Goal: Task Accomplishment & Management: Use online tool/utility

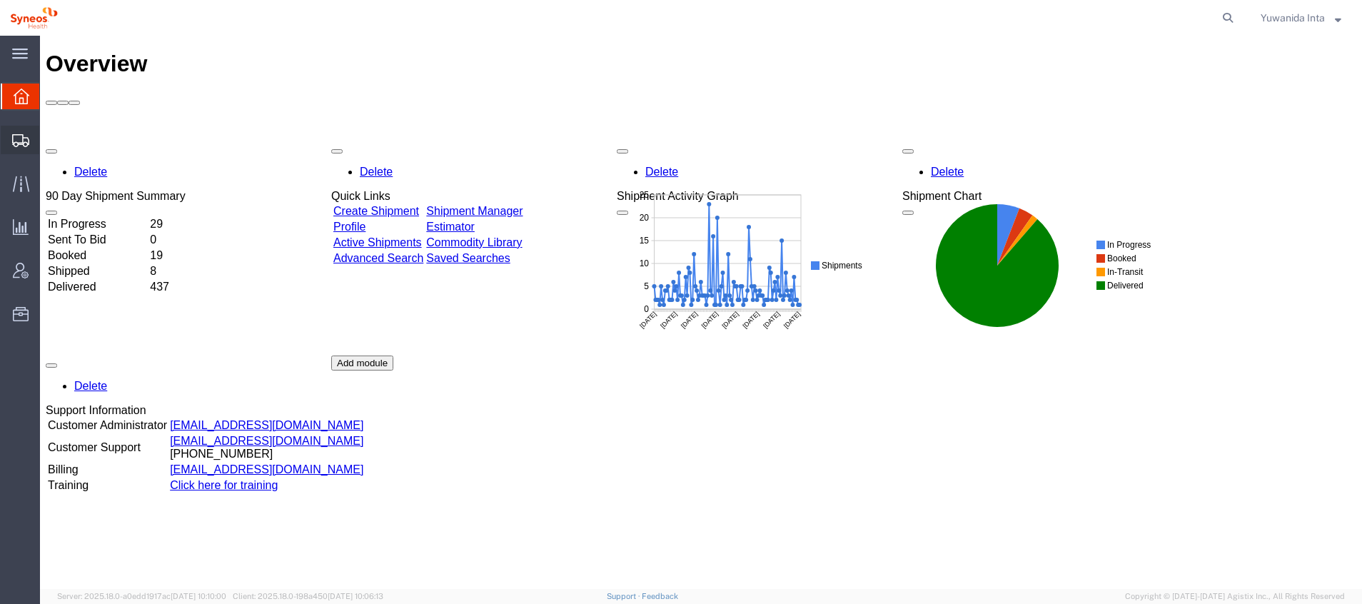
click at [0, 0] on span "Shipment Manager" at bounding box center [0, 0] width 0 height 0
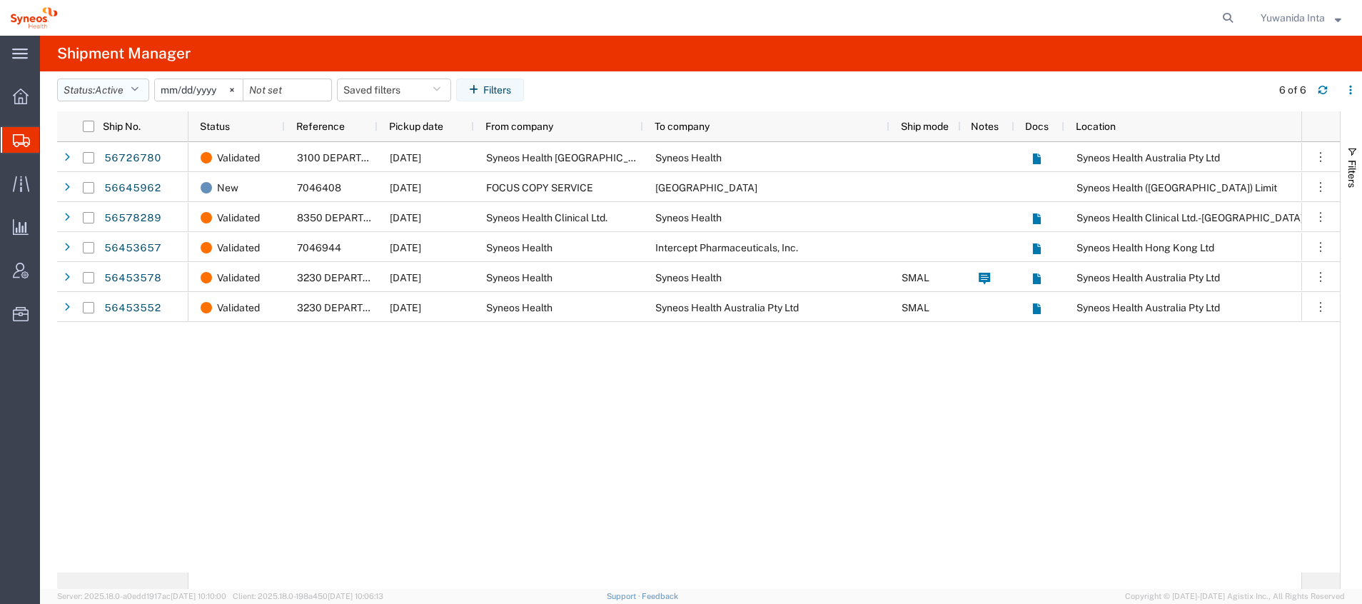
click at [138, 85] on icon "button" at bounding box center [135, 90] width 8 height 10
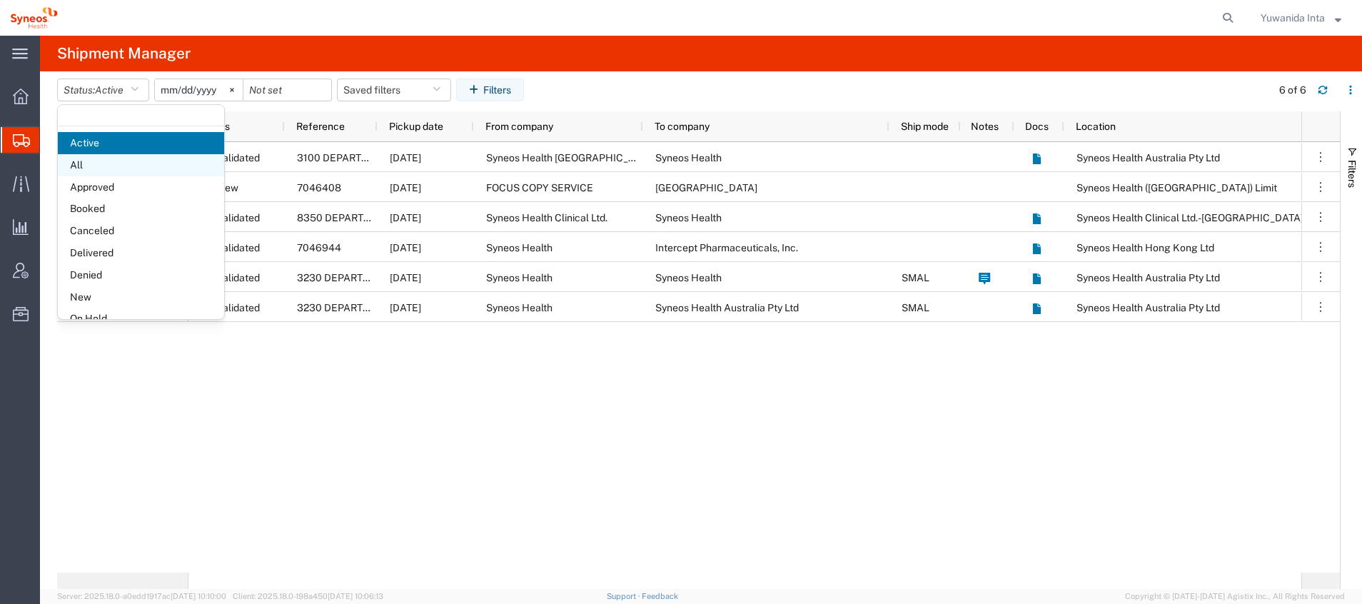
click at [120, 168] on span "All" at bounding box center [141, 165] width 166 height 22
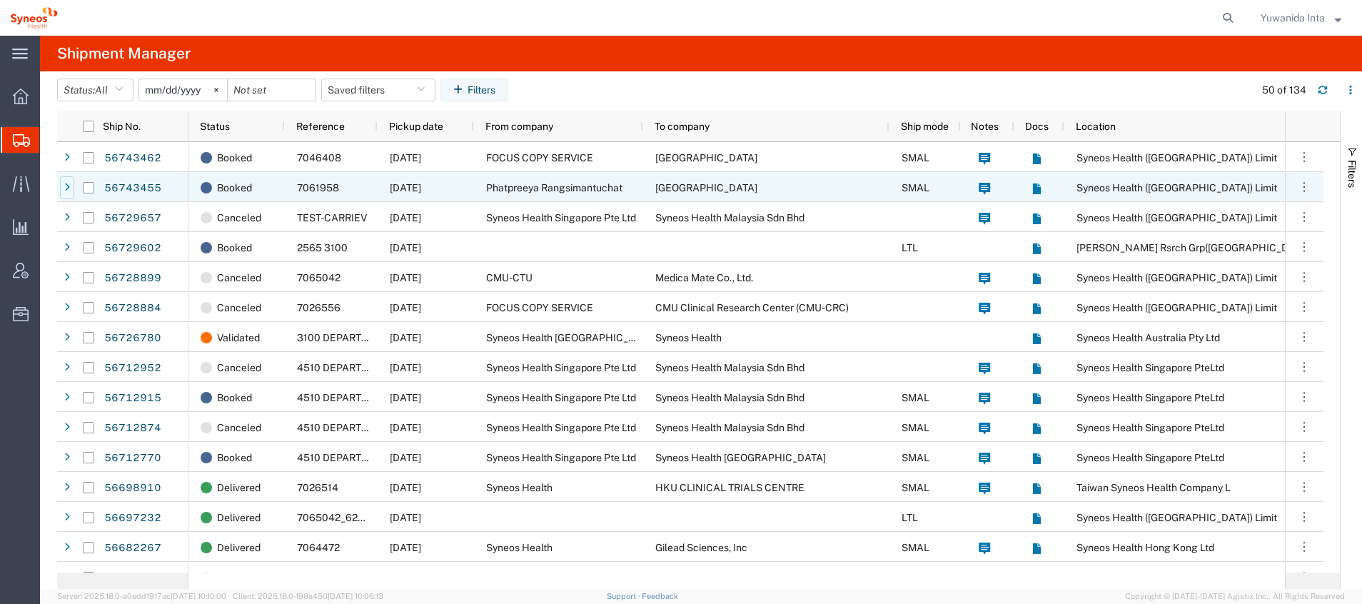
click at [67, 186] on icon at bounding box center [67, 188] width 6 height 10
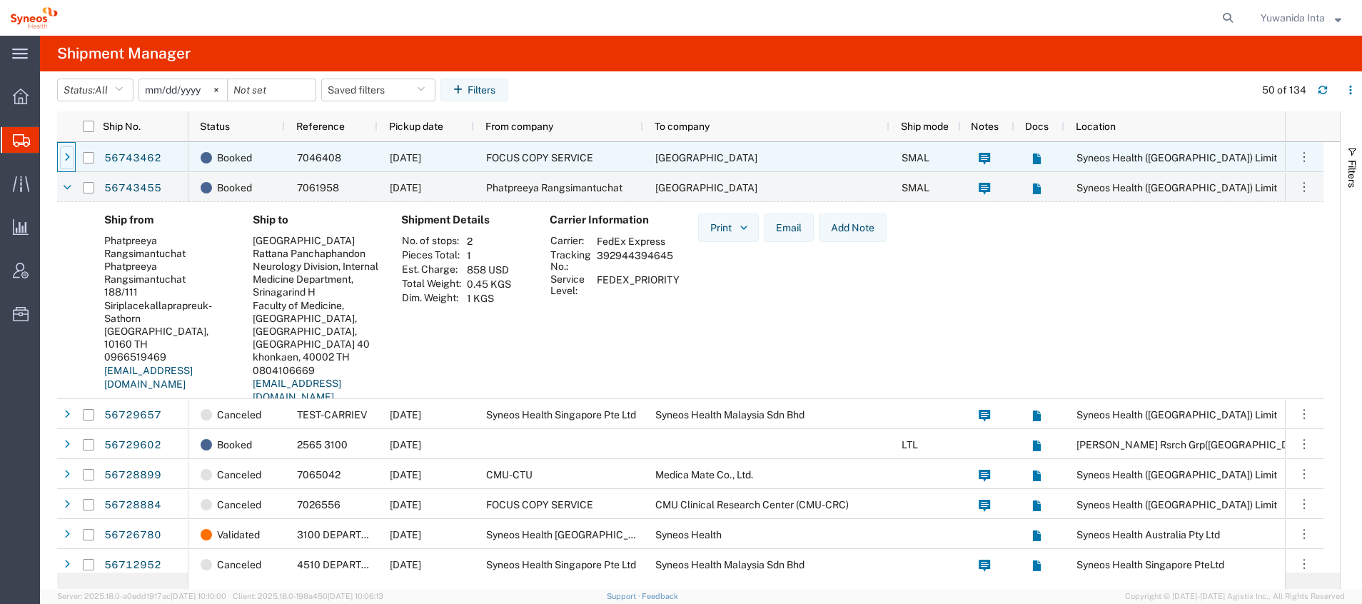
click at [68, 154] on icon at bounding box center [67, 158] width 6 height 10
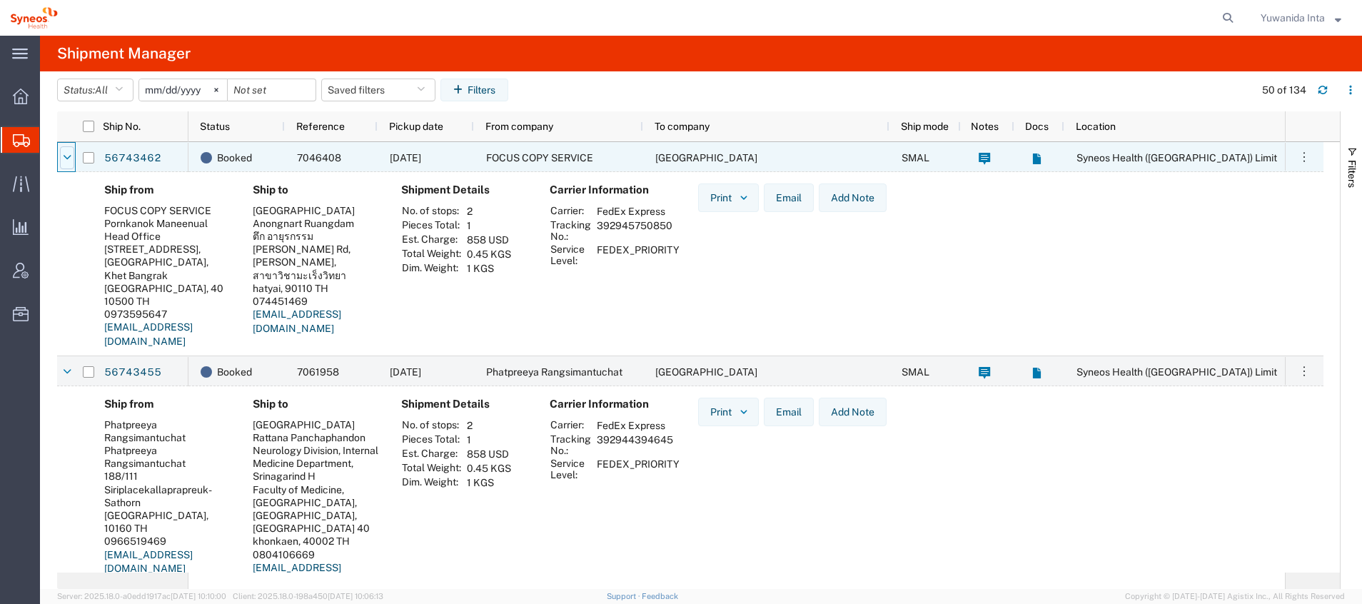
click at [72, 156] on div at bounding box center [67, 157] width 14 height 23
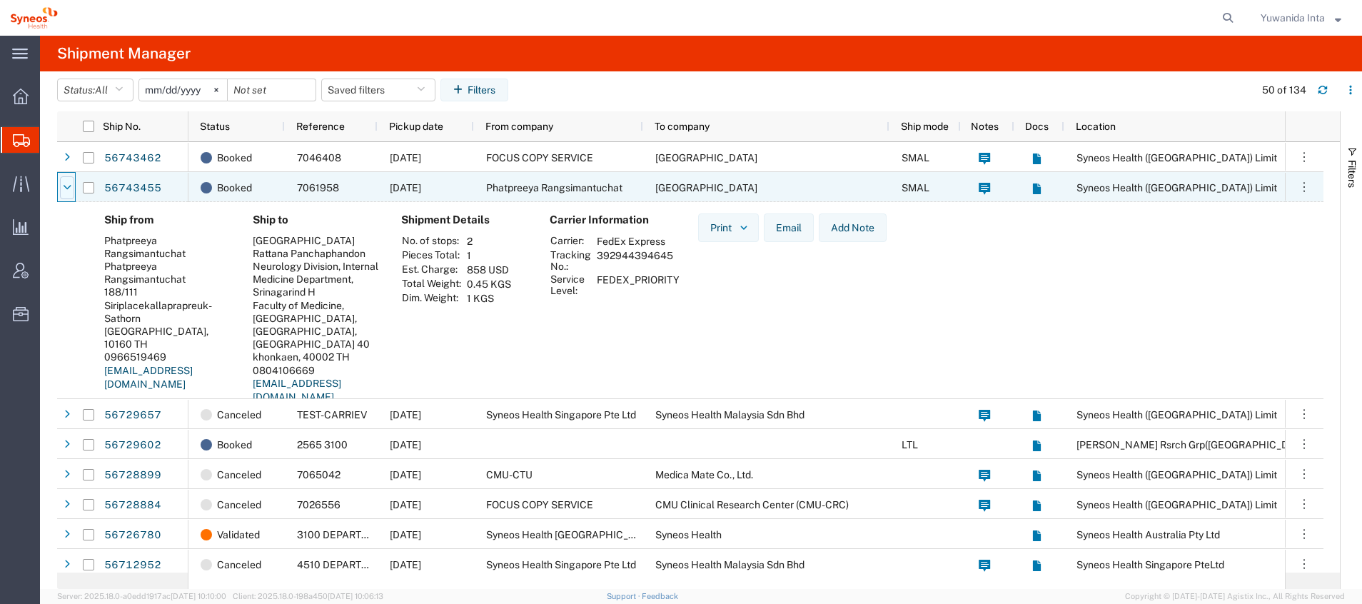
click at [70, 190] on icon at bounding box center [67, 188] width 9 height 10
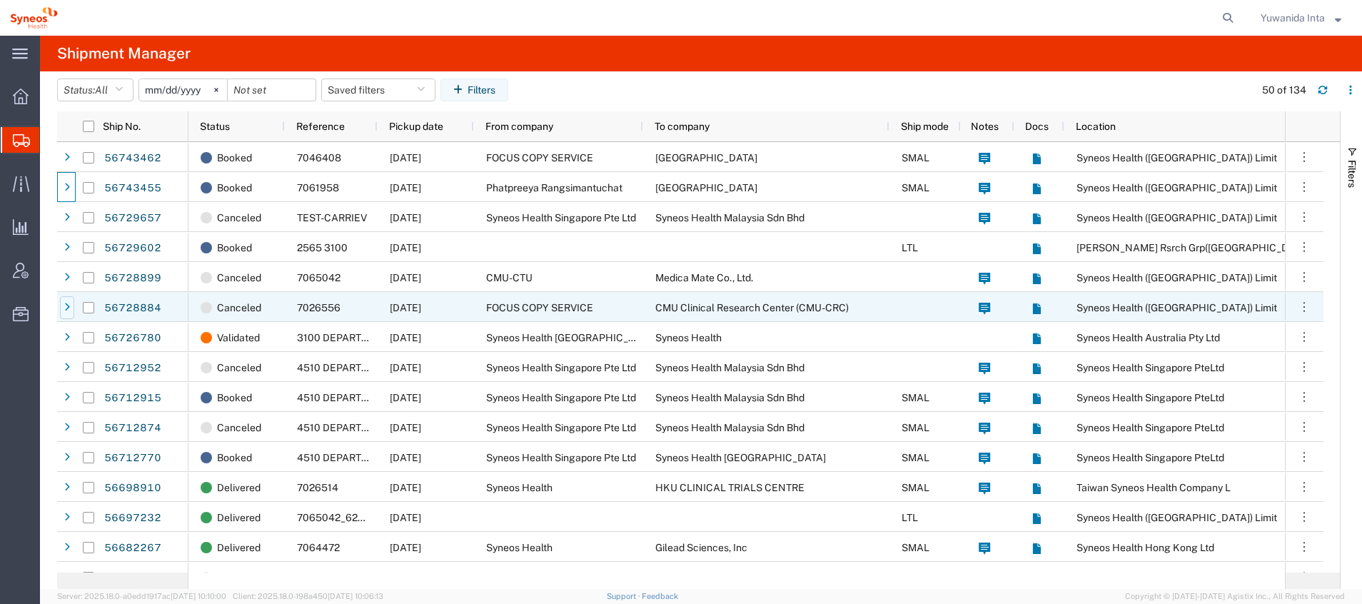
click at [64, 313] on div at bounding box center [67, 307] width 14 height 23
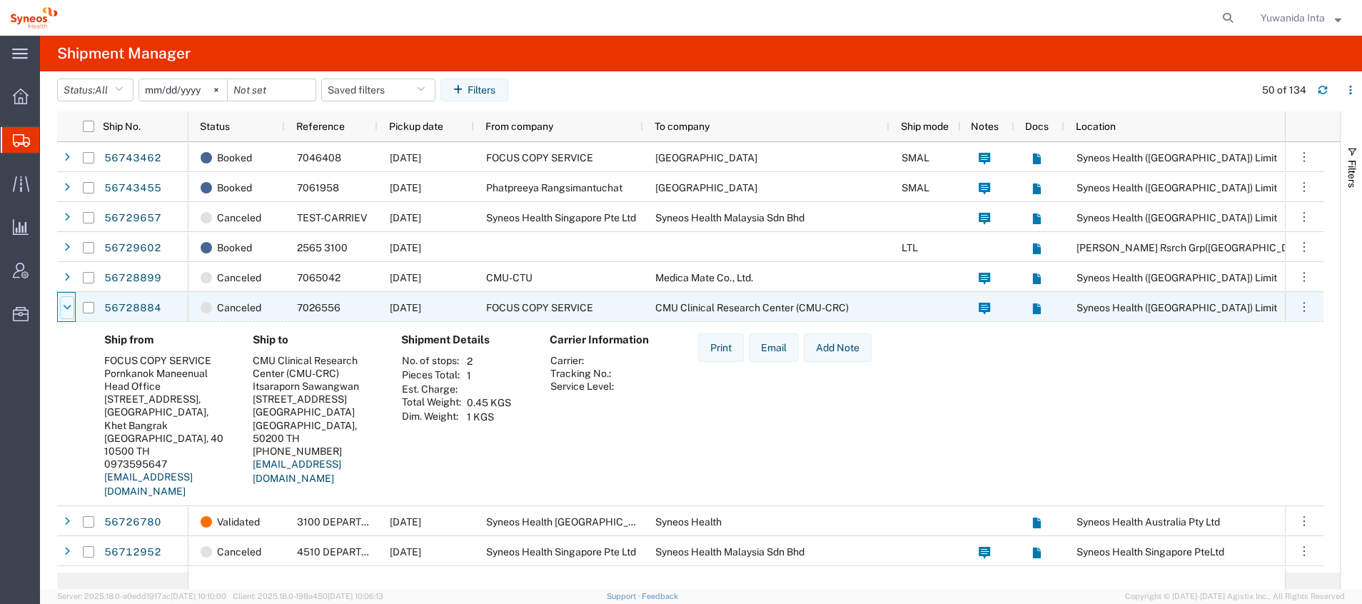
click at [68, 297] on div at bounding box center [67, 307] width 14 height 23
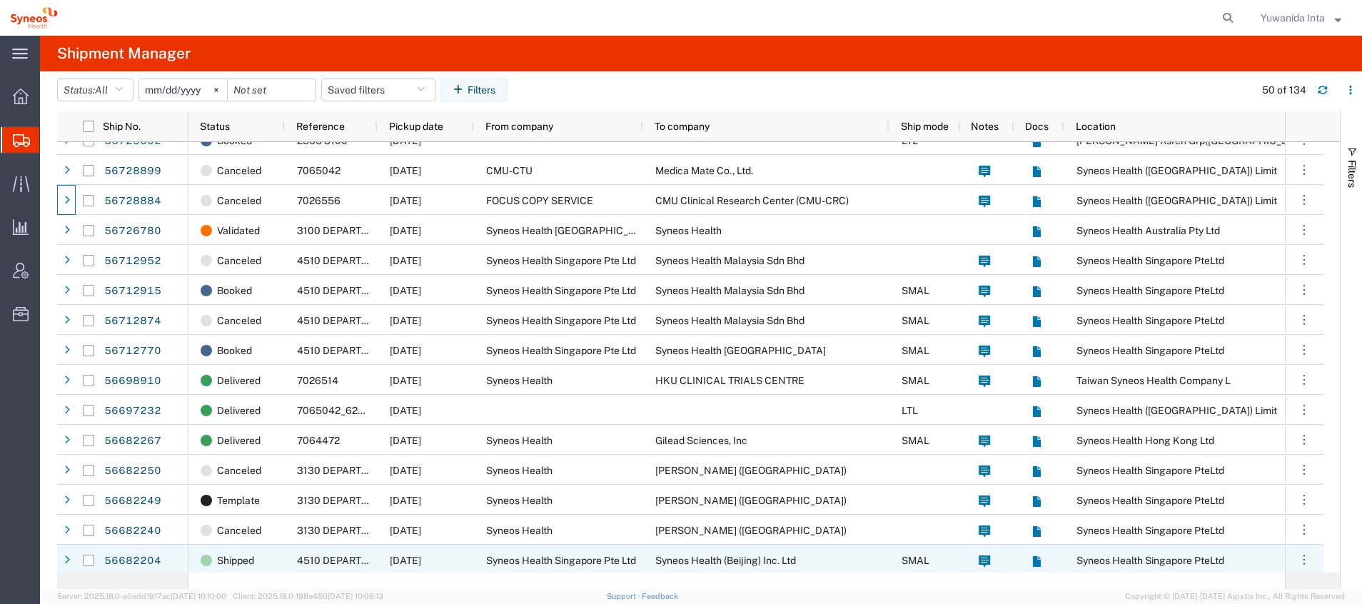
scroll to position [214, 0]
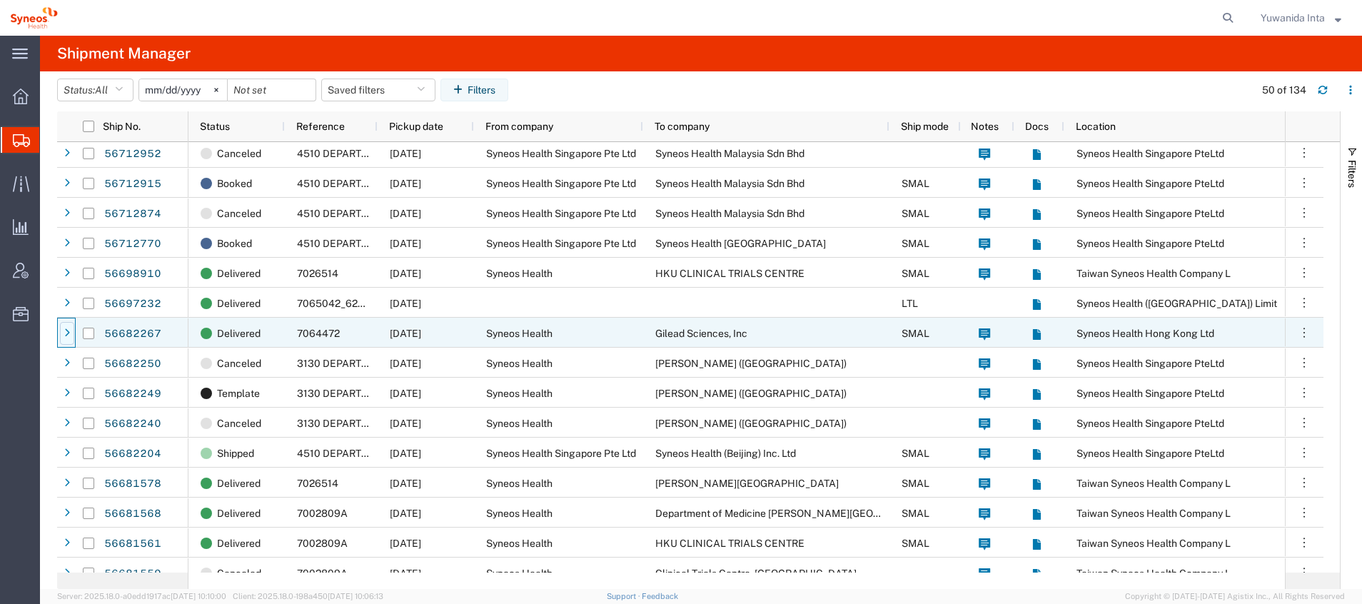
click at [70, 333] on div at bounding box center [67, 333] width 14 height 23
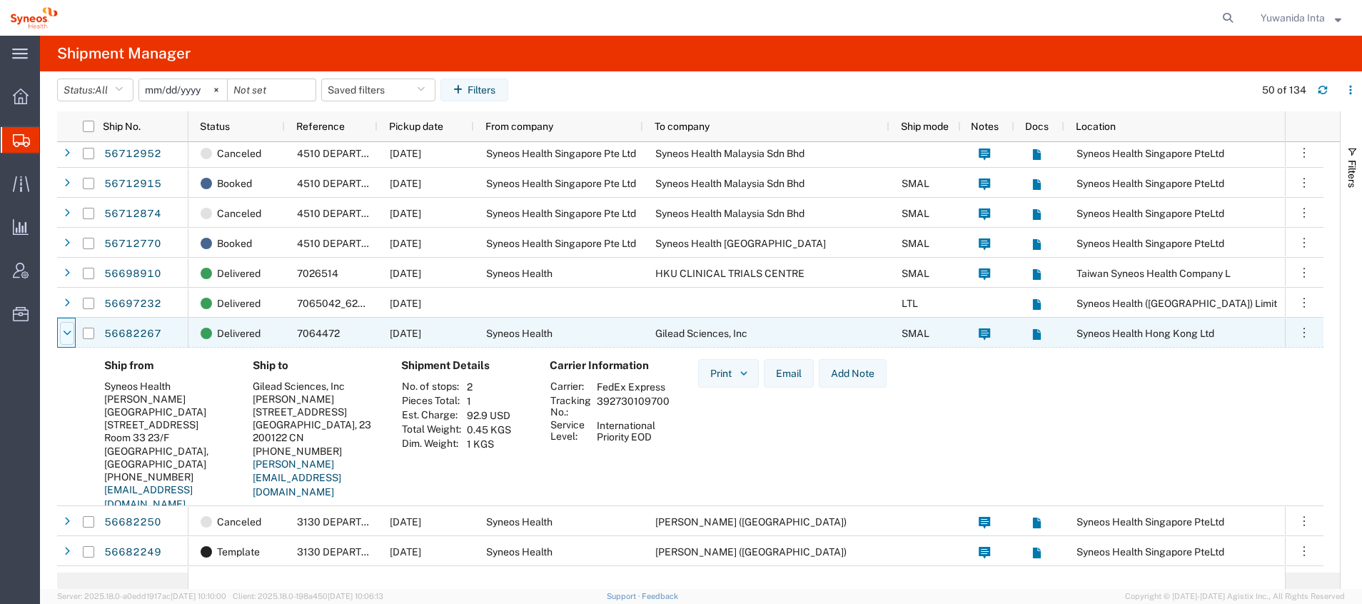
click at [66, 326] on div at bounding box center [67, 333] width 14 height 23
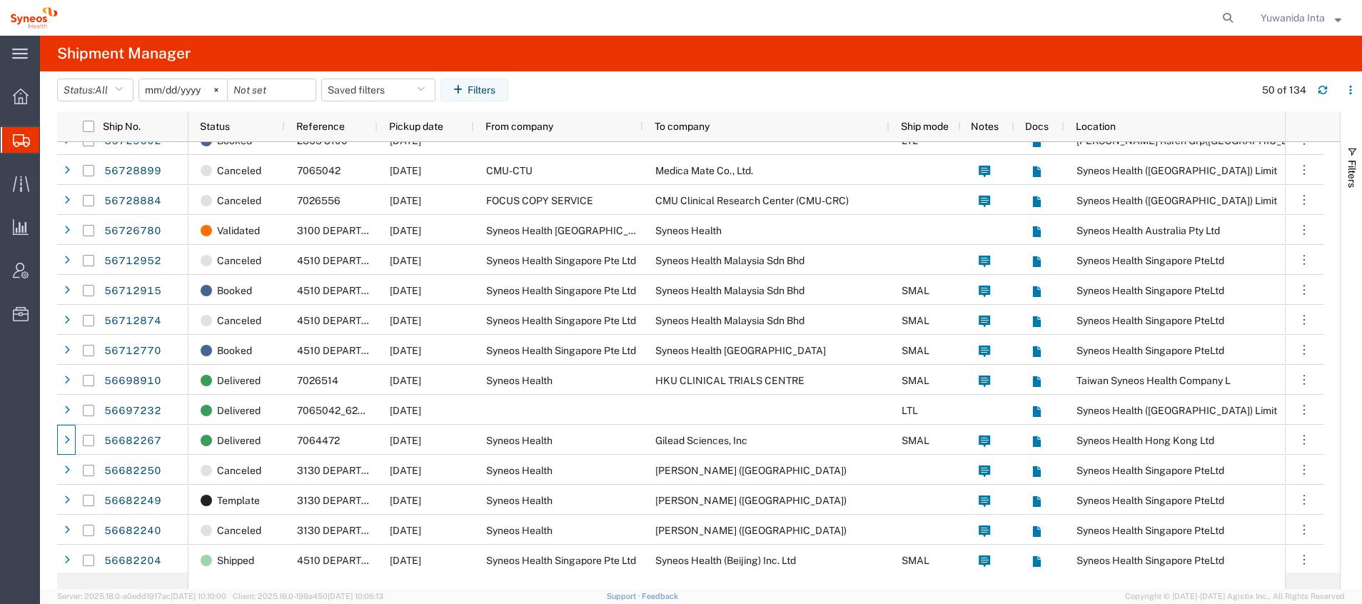
scroll to position [0, 0]
